Goal: Information Seeking & Learning: Learn about a topic

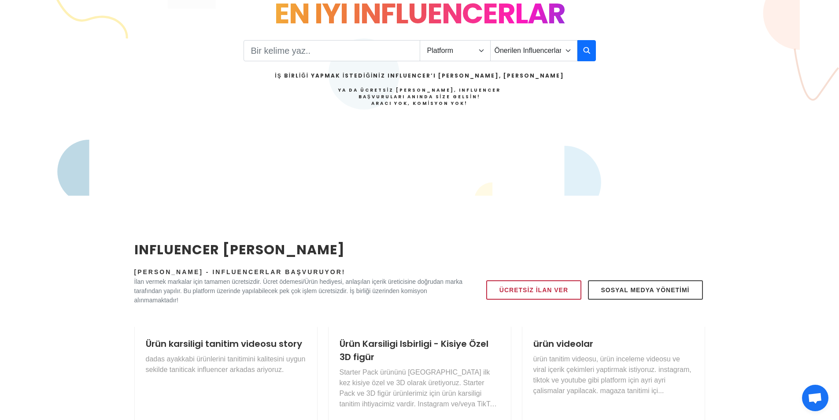
scroll to position [176, 0]
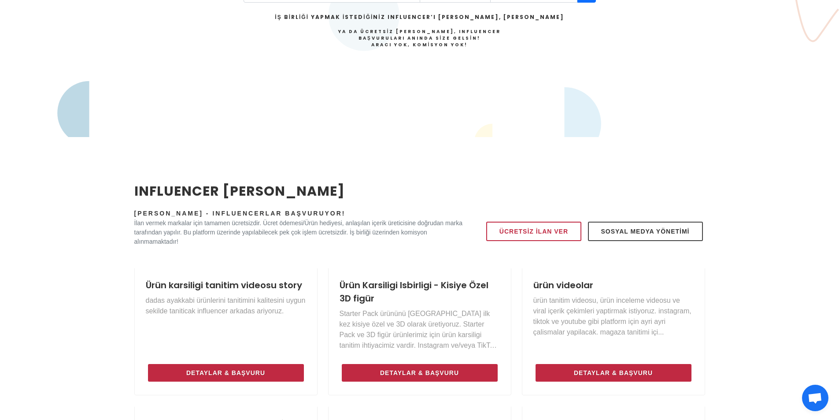
click at [804, 401] on span "Açık sohbet" at bounding box center [815, 398] width 26 height 26
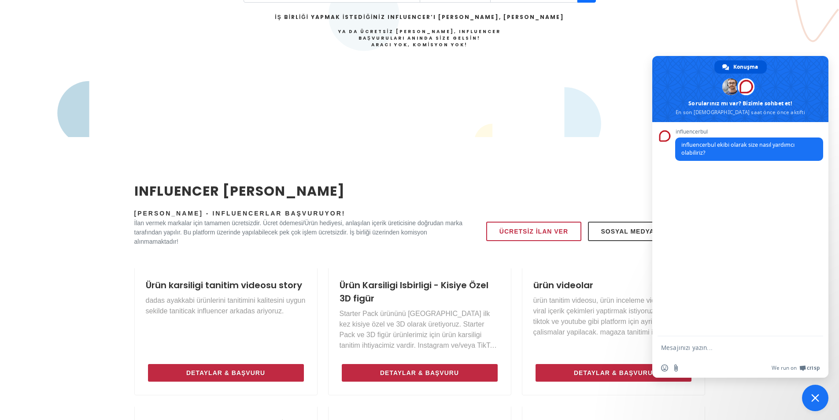
paste textarea "merhaba boş yeni instagram hesap üreticisiyim. teslim şeklim: cookie çerez ile …"
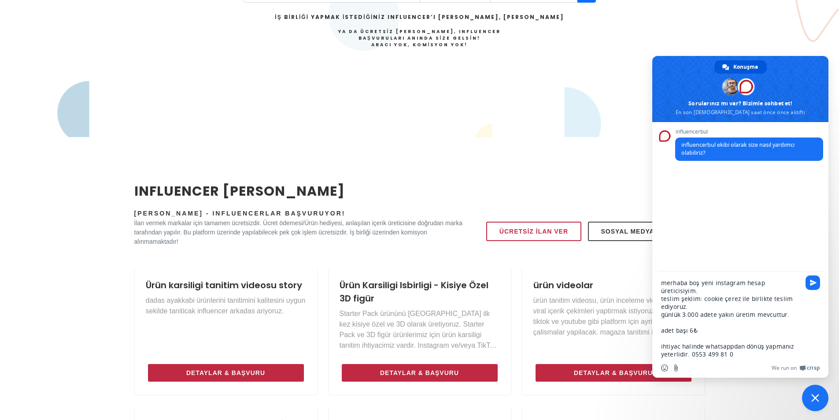
type textarea "merhaba boş yeni instagram hesap üreticisiyim. teslim şeklim: cookie çerez ile …"
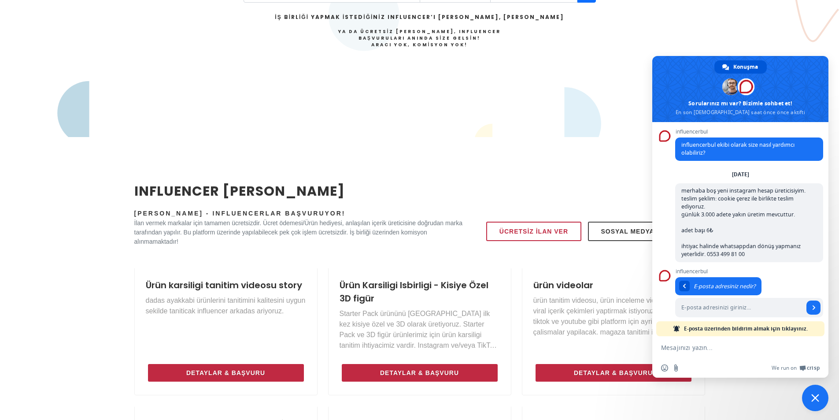
scroll to position [8, 0]
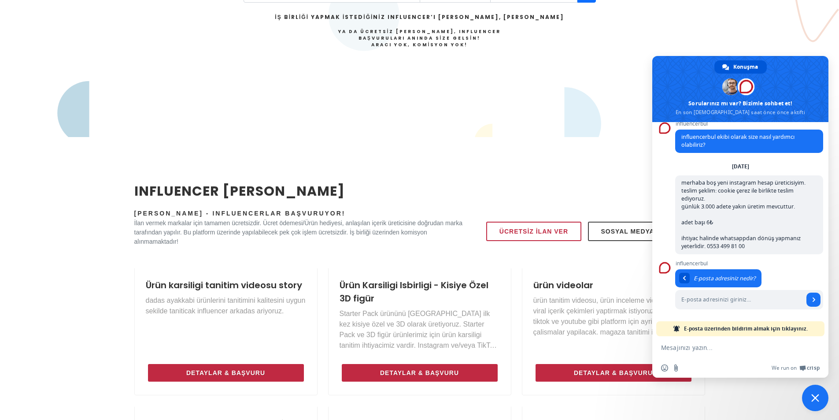
click at [809, 402] on span "Sohbeti kapat" at bounding box center [815, 398] width 26 height 26
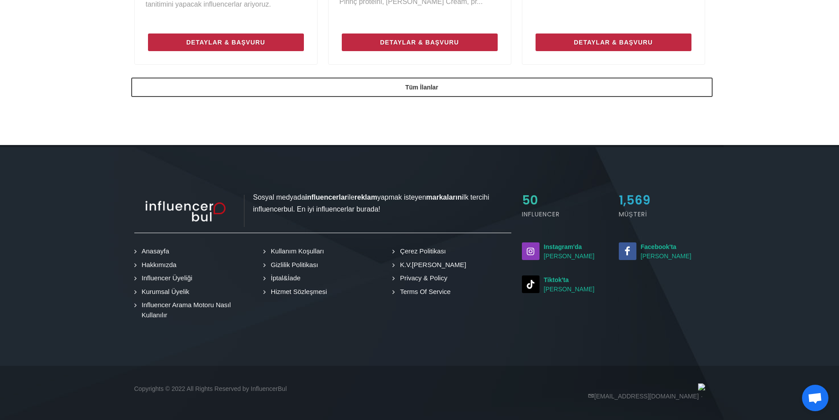
scroll to position [783, 0]
click at [560, 260] on small "Instagram'da Takip Edin" at bounding box center [565, 251] width 86 height 19
drag, startPoint x: 93, startPoint y: 285, endPoint x: 238, endPoint y: 32, distance: 291.3
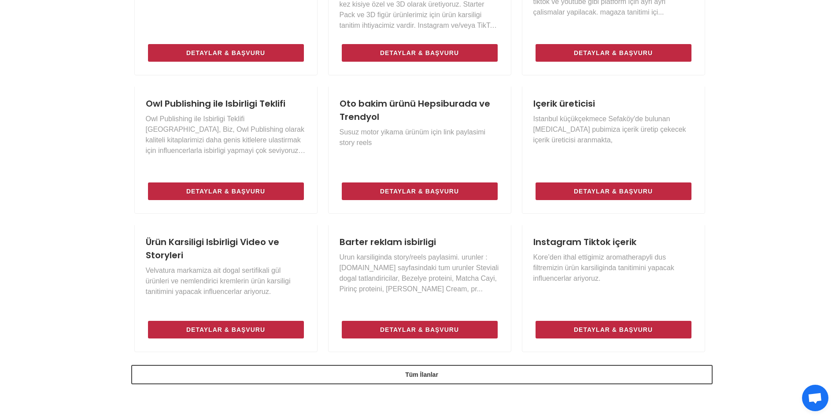
scroll to position [0, 0]
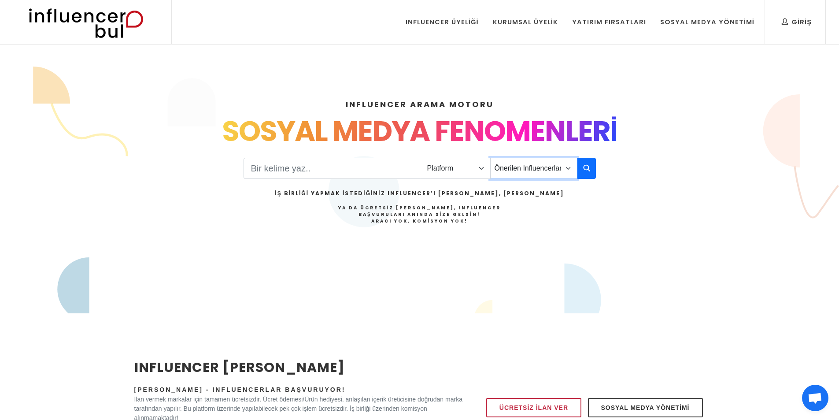
click at [533, 166] on select "Önerilen Influencerlar Aile & Çocuk & Ebeveyn Alışveriş & Giyim & Aksesuar Arab…" at bounding box center [533, 168] width 87 height 21
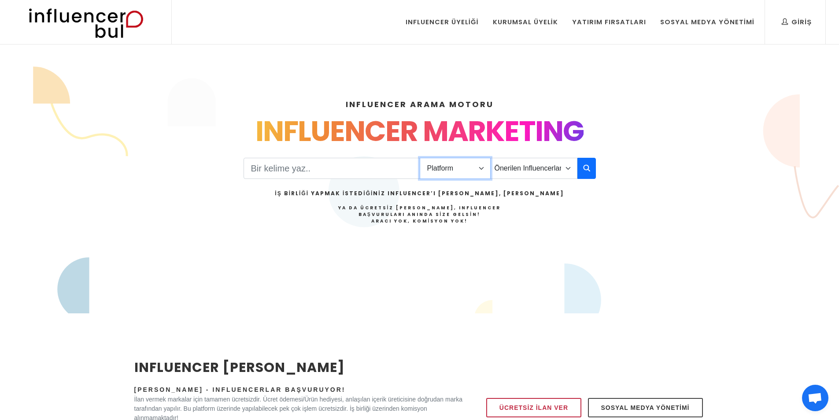
click at [468, 169] on select "Platform Instagram Facebook Youtube Tiktok Twitter Twitch" at bounding box center [455, 168] width 71 height 21
select select "1"
click at [420, 158] on select "Platform Instagram Facebook Youtube Tiktok Twitter Twitch" at bounding box center [455, 168] width 71 height 21
click at [389, 178] on input "Search" at bounding box center [332, 168] width 177 height 21
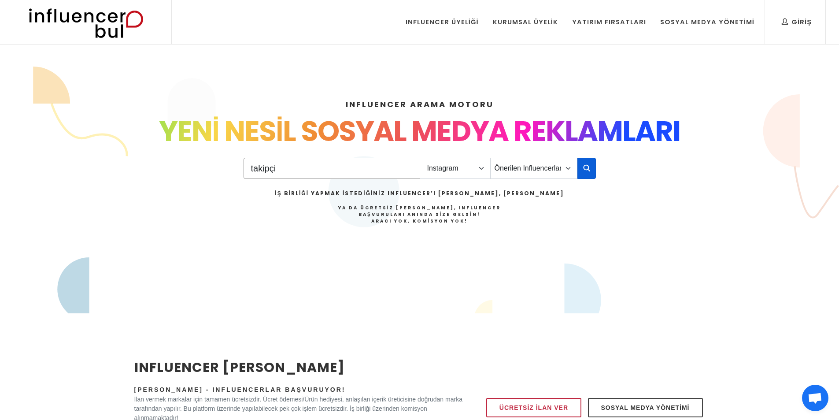
type input "takipçi"
click at [578, 171] on button "button" at bounding box center [587, 168] width 19 height 21
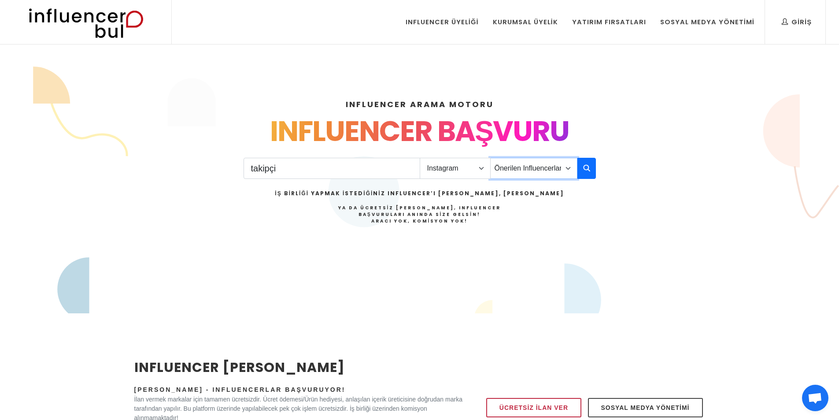
click at [527, 167] on select "Önerilen Influencerlar Aile & Çocuk & Ebeveyn Alışveriş & Giyim & Aksesuar Arab…" at bounding box center [533, 168] width 87 height 21
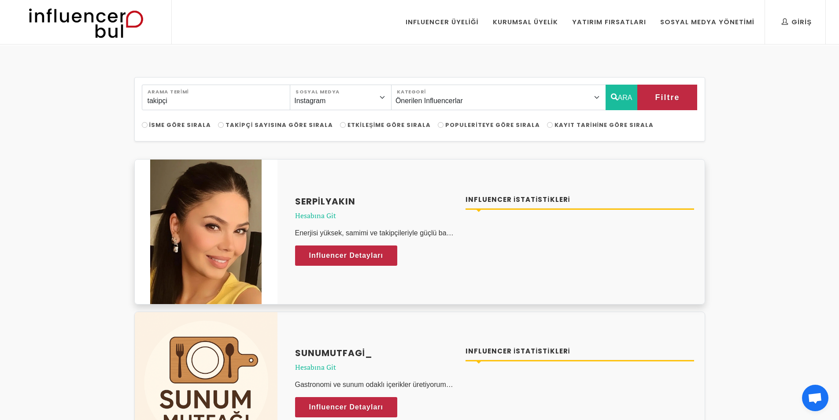
scroll to position [8, 0]
click at [536, 200] on h4 "Influencer İstatistikleri" at bounding box center [580, 200] width 229 height 10
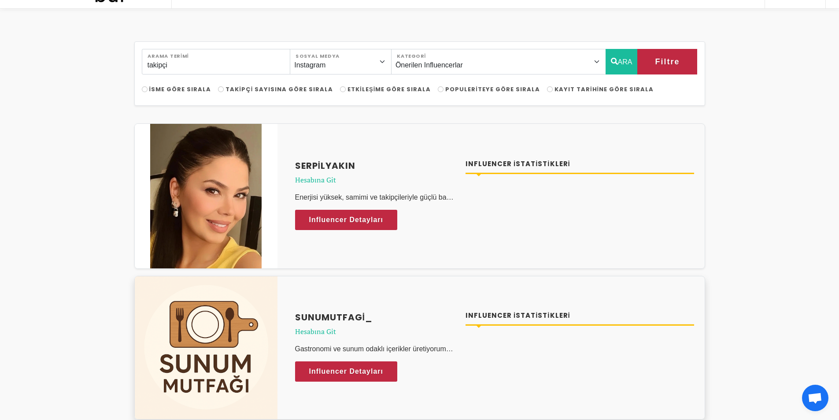
scroll to position [0, 0]
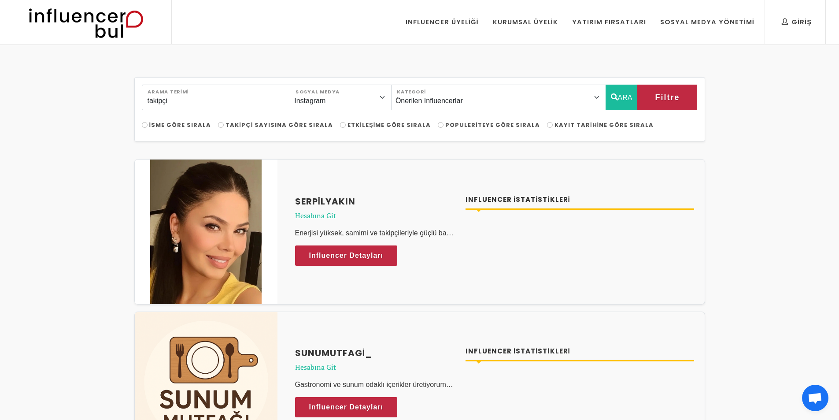
click at [809, 403] on span "Açık sohbet" at bounding box center [815, 399] width 15 height 12
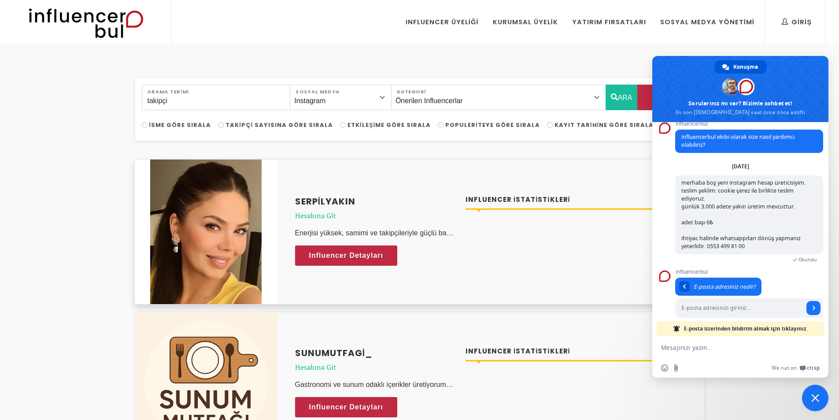
scroll to position [16, 0]
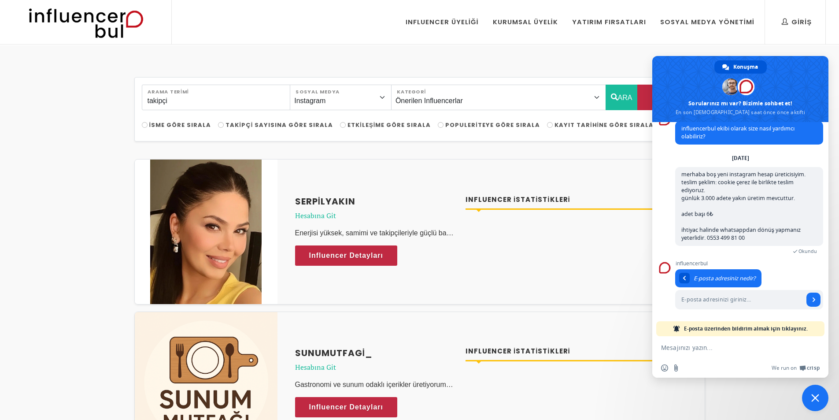
drag, startPoint x: 30, startPoint y: 173, endPoint x: 78, endPoint y: 117, distance: 74.0
click at [123, 15] on img at bounding box center [85, 22] width 145 height 44
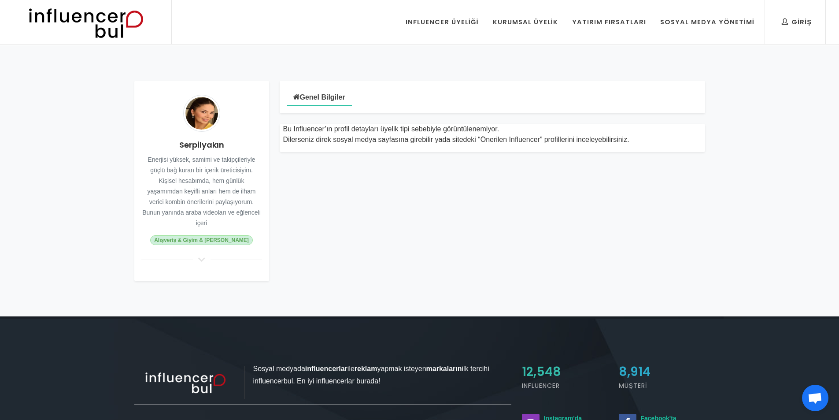
scroll to position [8, 0]
